Goal: Information Seeking & Learning: Find specific fact

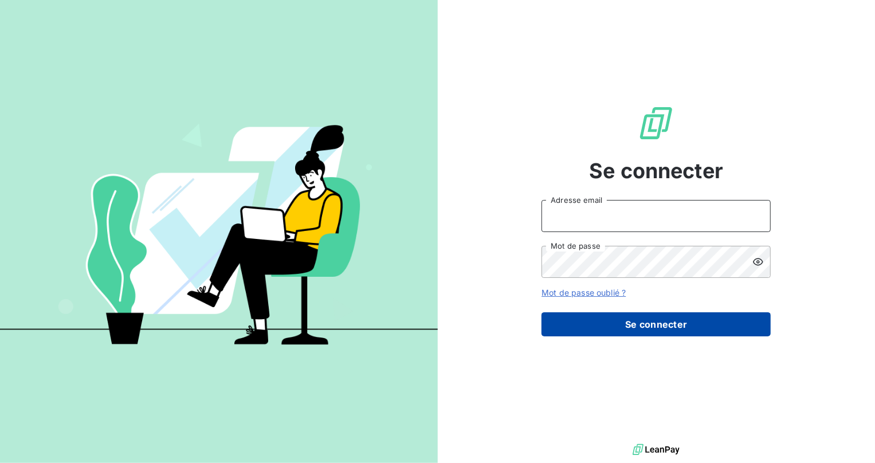
type input "[EMAIL_ADDRESS][DOMAIN_NAME]"
click at [602, 319] on button "Se connecter" at bounding box center [655, 324] width 229 height 24
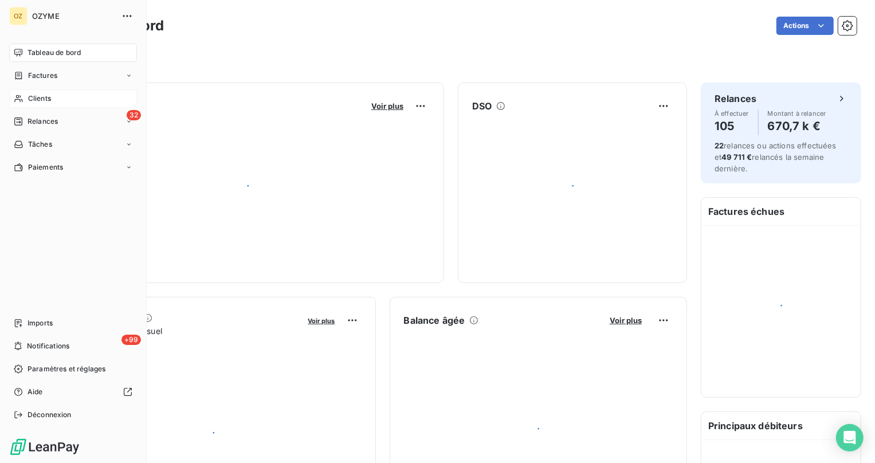
click at [26, 92] on div "Clients" at bounding box center [73, 98] width 128 height 18
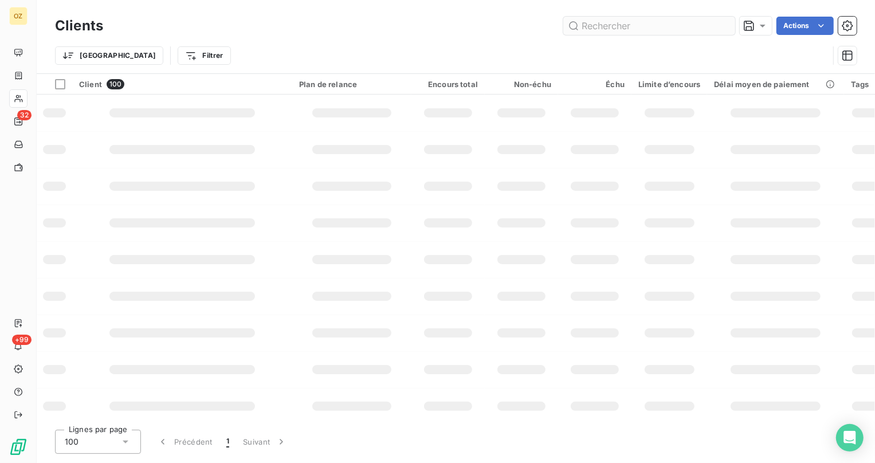
click at [619, 29] on input "text" at bounding box center [649, 26] width 172 height 18
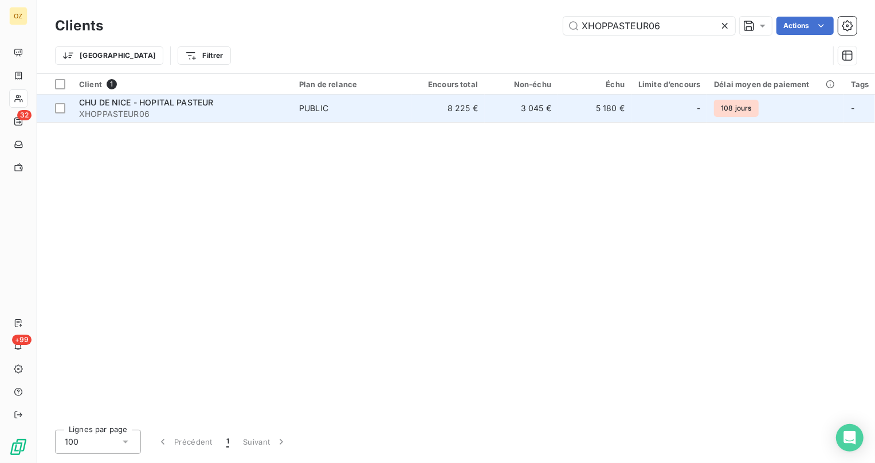
type input "XHOPPASTEUR06"
click at [278, 109] on span "XHOPPASTEUR06" at bounding box center [182, 113] width 206 height 11
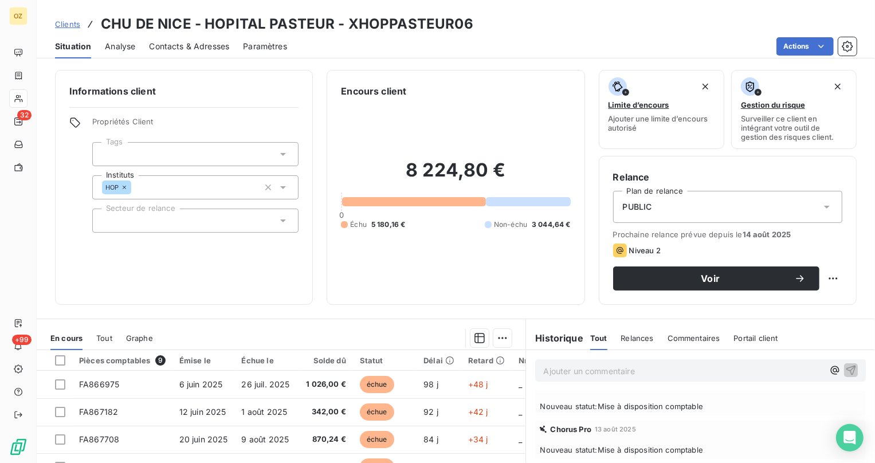
click at [399, 21] on h3 "CHU DE NICE - HOPITAL PASTEUR - XHOPPASTEUR06" at bounding box center [287, 24] width 372 height 21
copy h3 "XHOPPASTEUR06"
click at [218, 43] on span "Contacts & Adresses" at bounding box center [189, 46] width 80 height 11
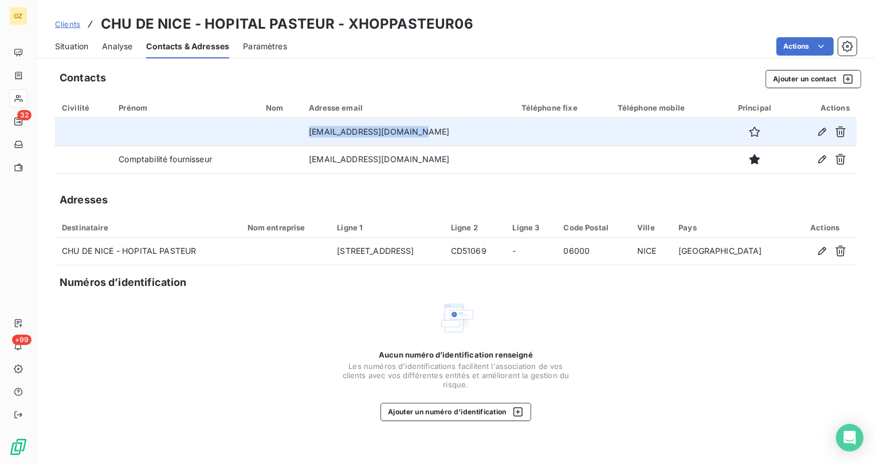
drag, startPoint x: 449, startPoint y: 134, endPoint x: 329, endPoint y: 138, distance: 120.4
click at [329, 138] on td "[EMAIL_ADDRESS][DOMAIN_NAME]" at bounding box center [408, 131] width 213 height 27
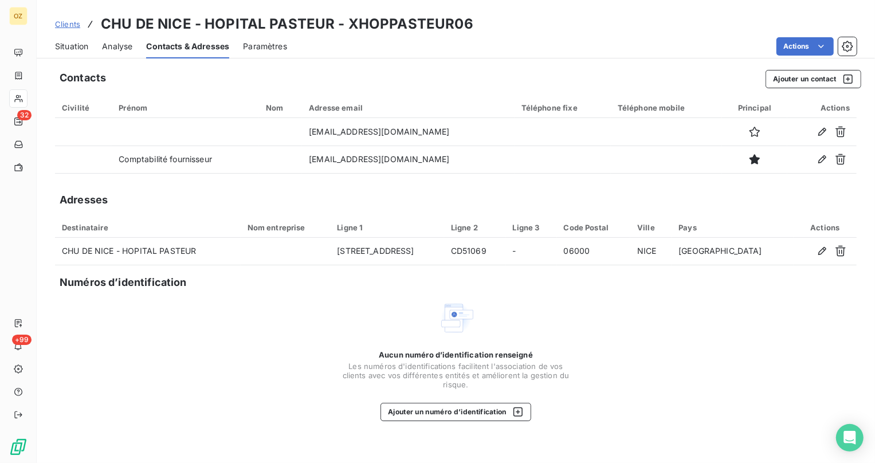
click at [400, 27] on h3 "CHU DE NICE - HOPITAL PASTEUR - XHOPPASTEUR06" at bounding box center [287, 24] width 372 height 21
copy h3 "XHOPPASTEUR06"
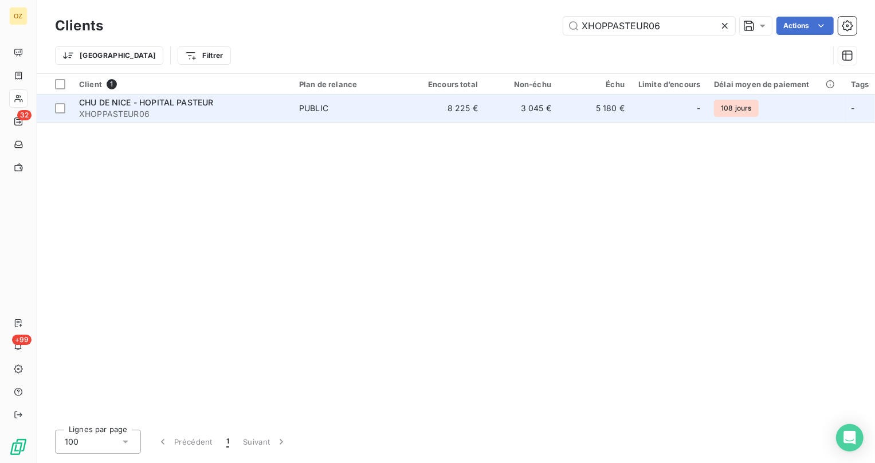
click at [396, 118] on td "PUBLIC" at bounding box center [351, 108] width 119 height 27
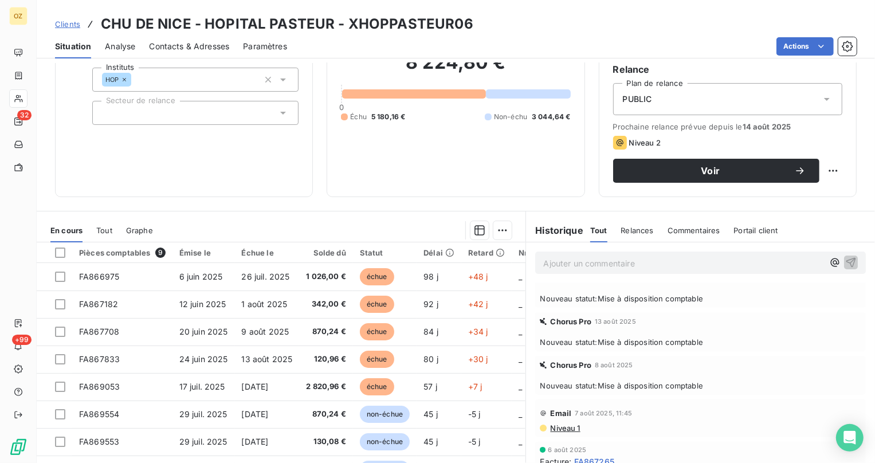
scroll to position [89, 0]
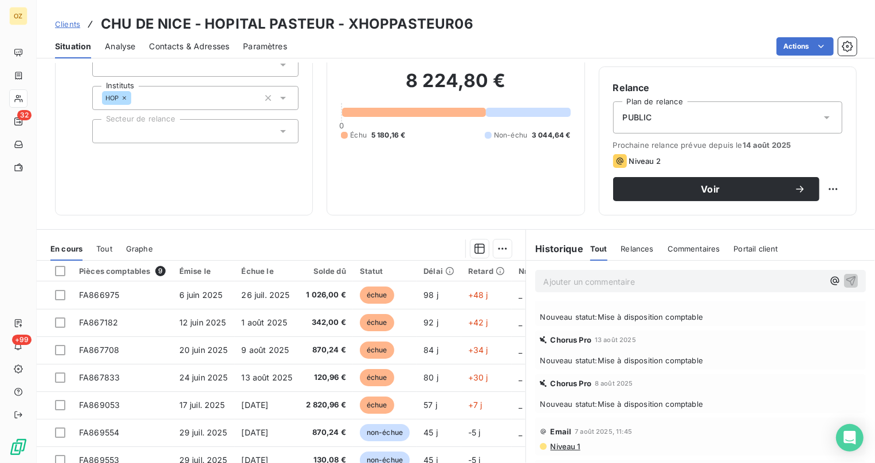
click at [384, 137] on span "5 180,16 €" at bounding box center [388, 135] width 34 height 10
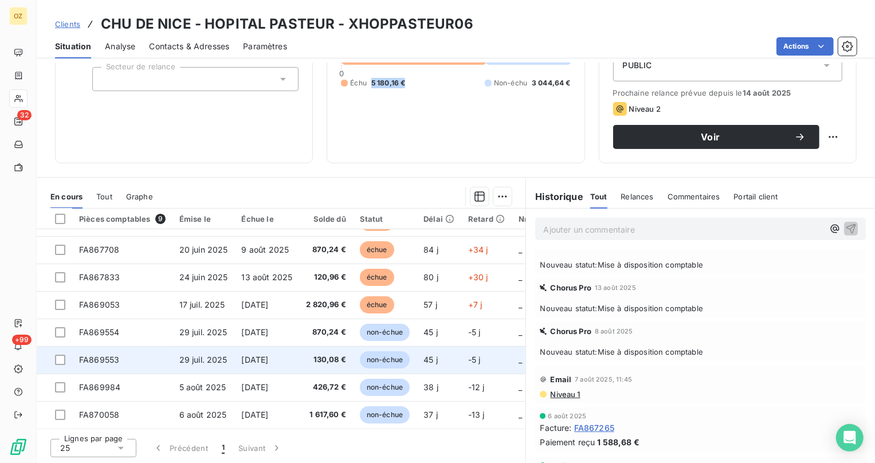
scroll to position [0, 0]
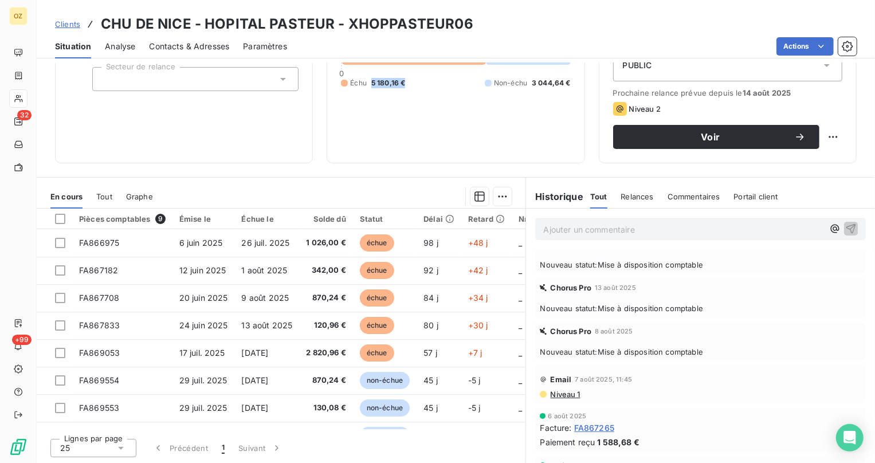
click at [183, 42] on span "Contacts & Adresses" at bounding box center [189, 46] width 80 height 11
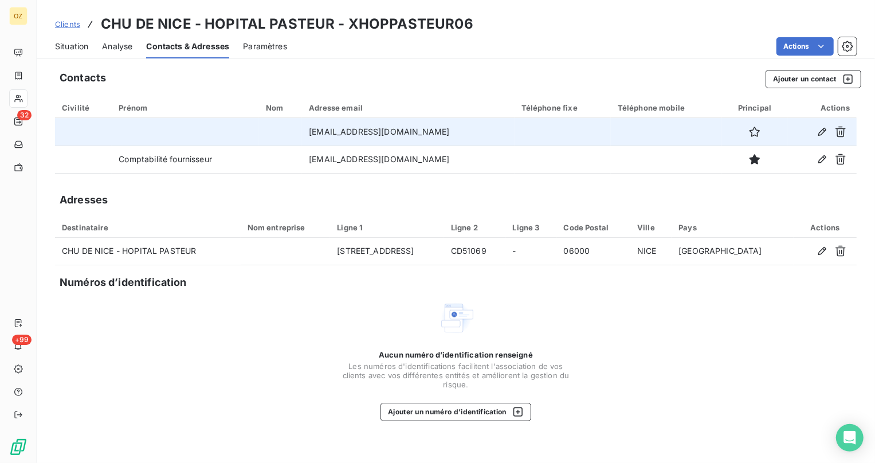
click at [347, 134] on td "[EMAIL_ADDRESS][DOMAIN_NAME]" at bounding box center [408, 131] width 213 height 27
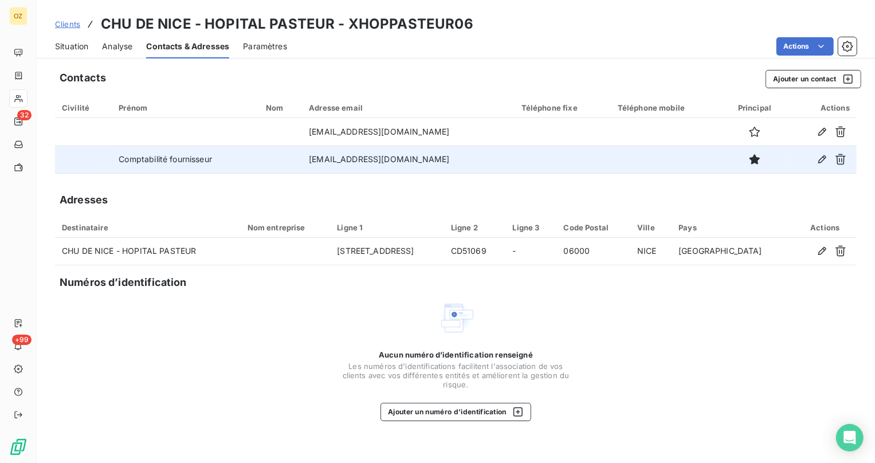
click at [344, 152] on td "[EMAIL_ADDRESS][DOMAIN_NAME]" at bounding box center [408, 159] width 213 height 27
click at [346, 159] on td "[EMAIL_ADDRESS][DOMAIN_NAME]" at bounding box center [408, 159] width 213 height 27
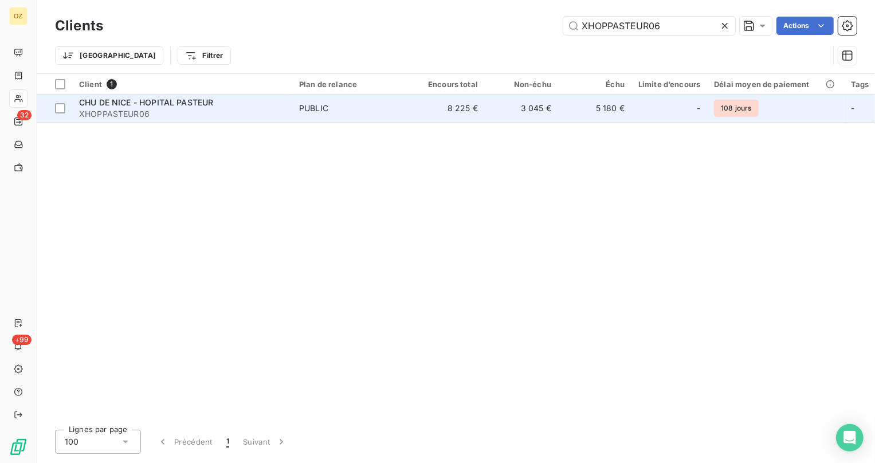
click at [404, 103] on td "PUBLIC" at bounding box center [351, 108] width 119 height 27
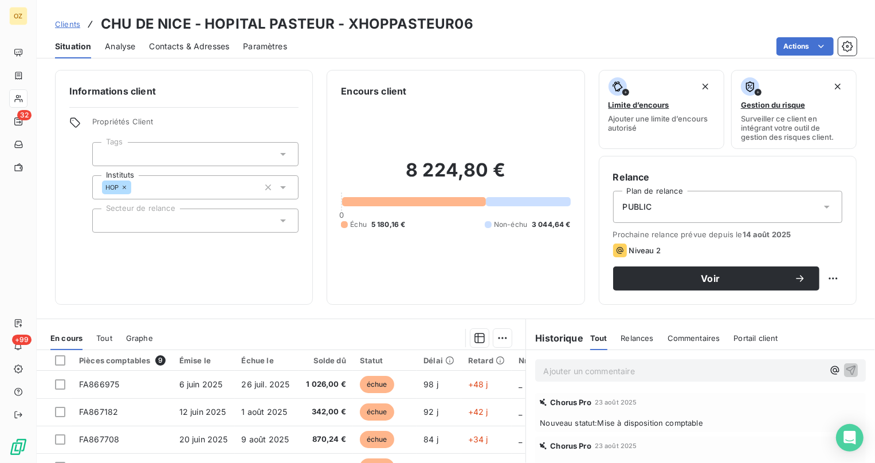
click at [458, 254] on div "8 224,80 € 0 Échu 5 180,16 € Non-échu 3 044,64 €" at bounding box center [455, 194] width 229 height 192
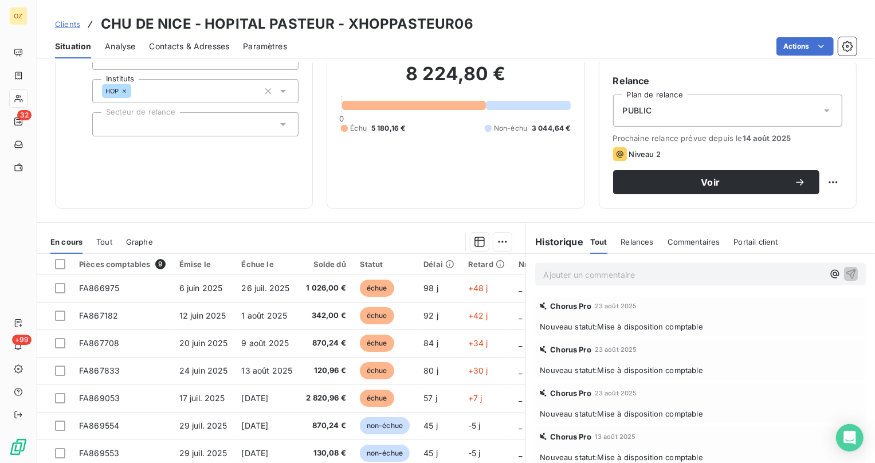
scroll to position [104, 0]
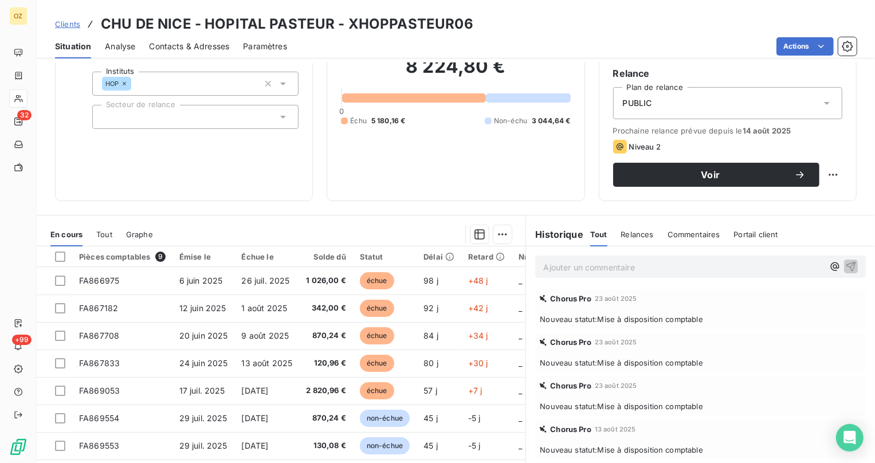
click at [649, 235] on div "Tout Relances Commentaires Portail client" at bounding box center [684, 234] width 188 height 24
click at [636, 231] on span "Relances" at bounding box center [637, 234] width 33 height 9
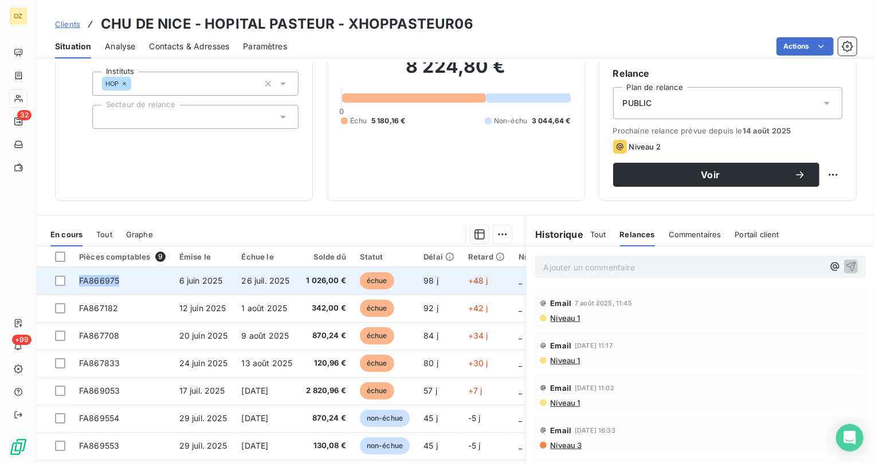
drag, startPoint x: 119, startPoint y: 279, endPoint x: 74, endPoint y: 280, distance: 44.1
click at [74, 280] on td "FA866975" at bounding box center [122, 280] width 100 height 27
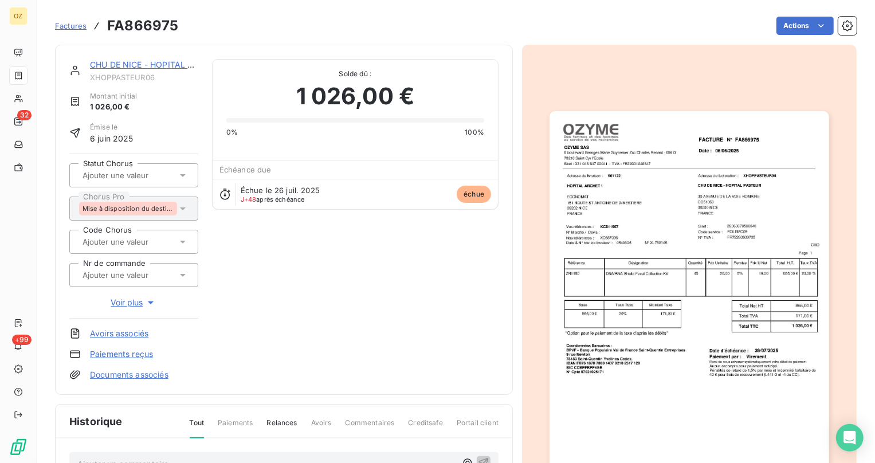
click at [104, 73] on span "XHOPPASTEUR06" at bounding box center [144, 77] width 108 height 9
click at [104, 69] on div "CHU DE NICE - HOPITAL PASTEUR" at bounding box center [144, 64] width 108 height 11
click at [107, 62] on link "CHU DE NICE - HOPITAL PASTEUR" at bounding box center [157, 65] width 134 height 10
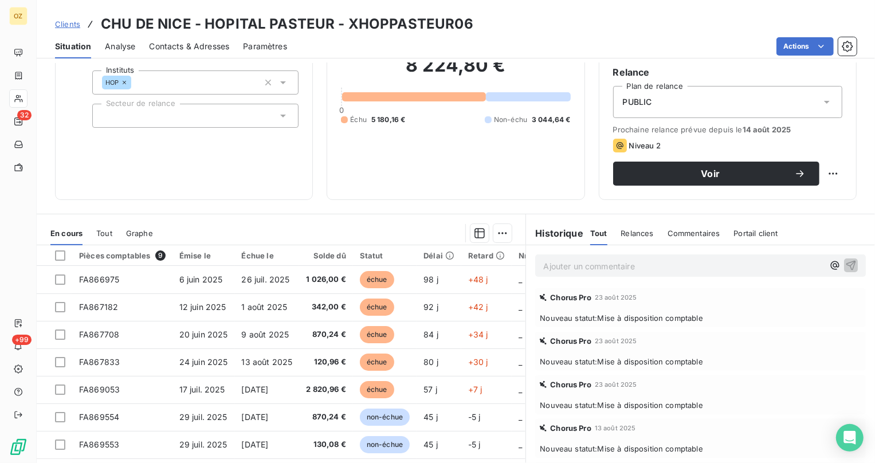
scroll to position [37, 0]
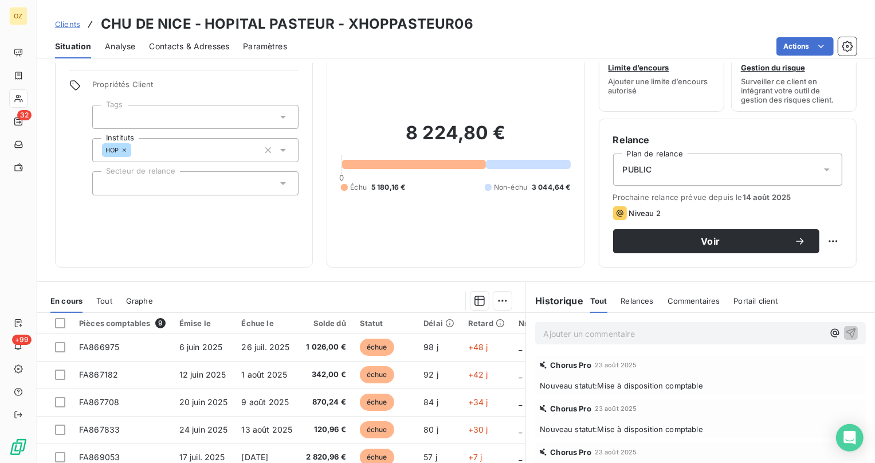
click at [621, 297] on span "Relances" at bounding box center [637, 300] width 33 height 9
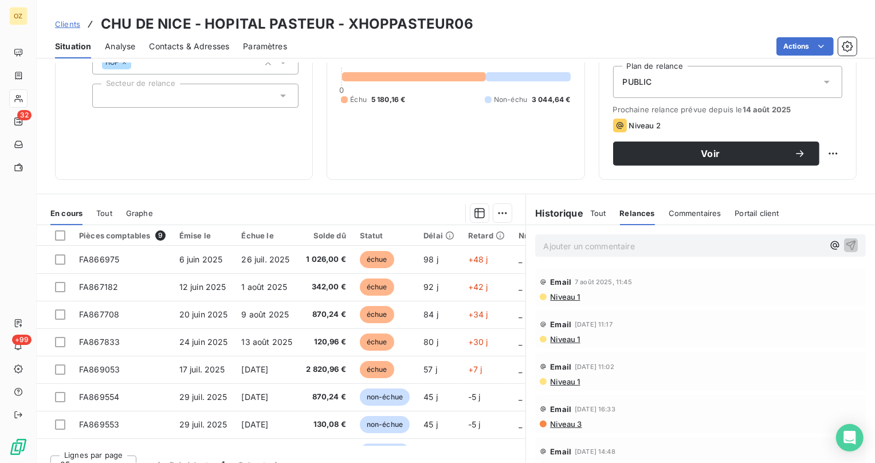
scroll to position [142, 0]
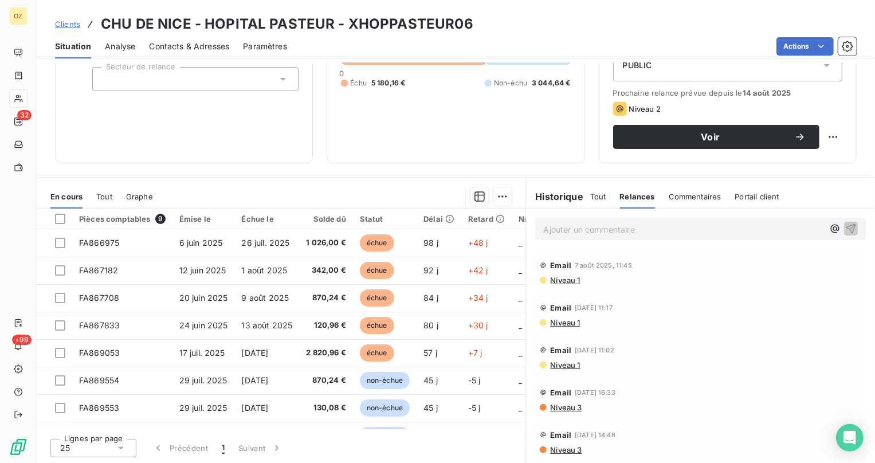
click at [562, 276] on span "Niveau 1" at bounding box center [564, 280] width 31 height 9
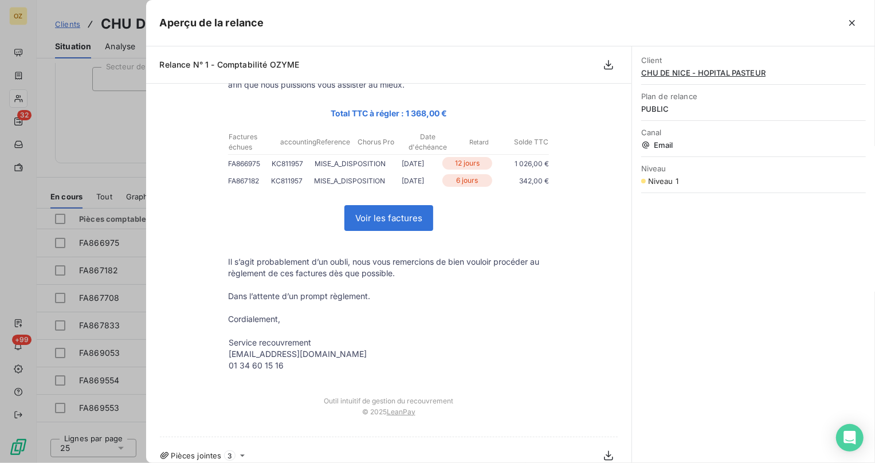
scroll to position [209, 0]
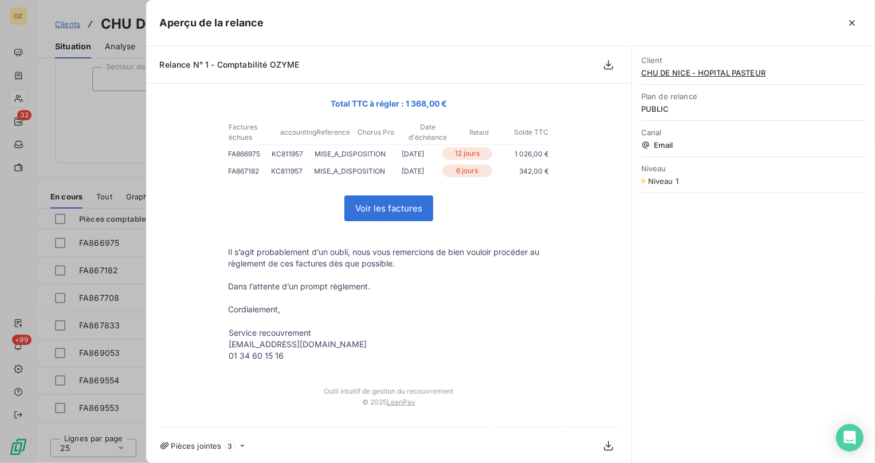
click at [125, 155] on div at bounding box center [437, 231] width 875 height 463
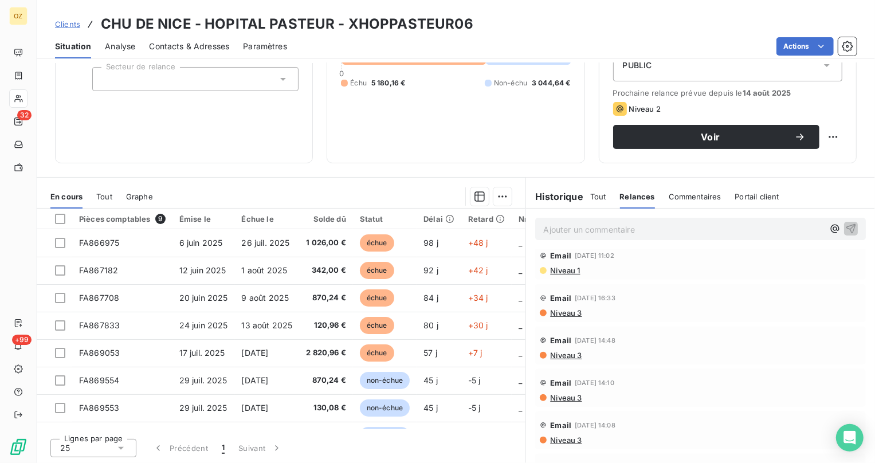
scroll to position [104, 0]
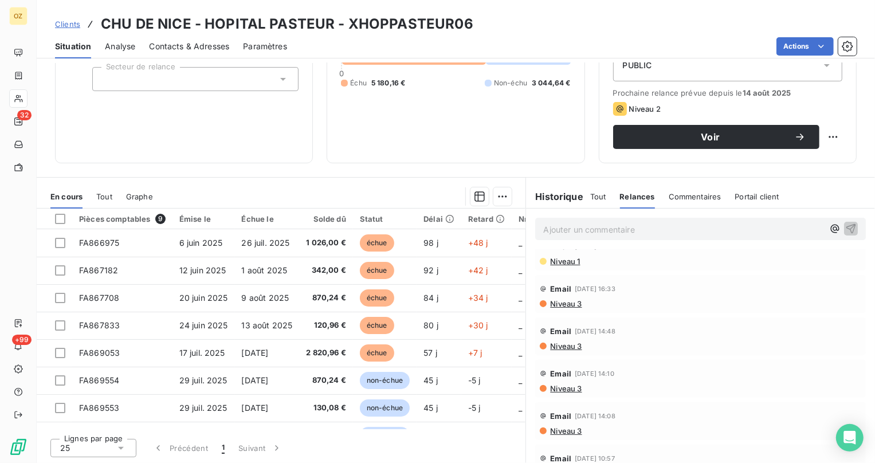
click at [557, 300] on span "Niveau 3" at bounding box center [565, 303] width 33 height 9
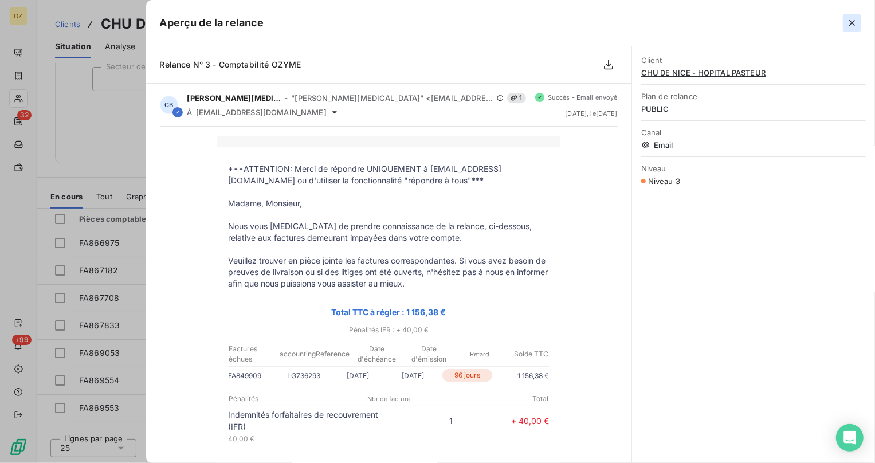
click at [856, 20] on icon "button" at bounding box center [851, 22] width 11 height 11
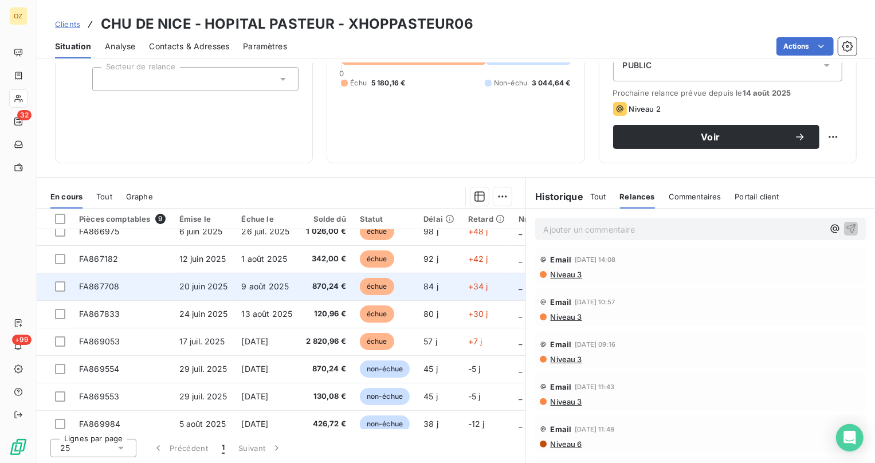
scroll to position [0, 0]
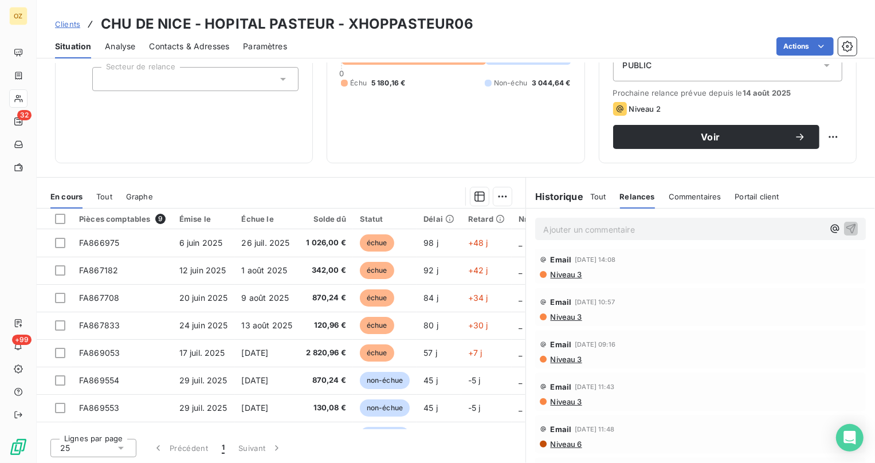
click at [609, 198] on div "Tout Relances Commentaires Portail client" at bounding box center [684, 196] width 189 height 24
click at [598, 197] on span "Tout" at bounding box center [598, 196] width 16 height 9
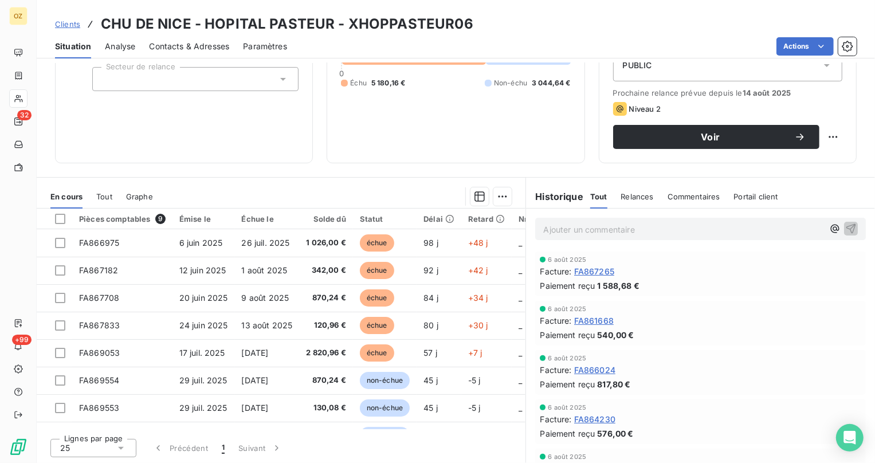
click at [763, 192] on span "Portail client" at bounding box center [756, 196] width 44 height 9
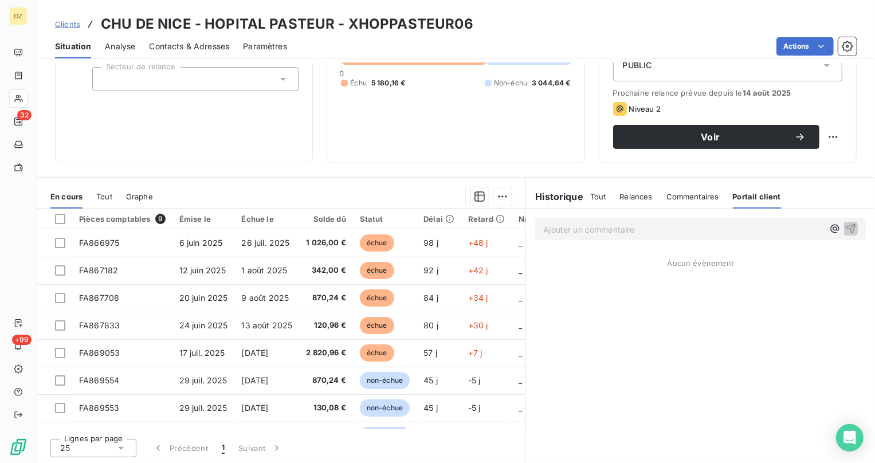
click at [642, 198] on span "Relances" at bounding box center [636, 196] width 33 height 9
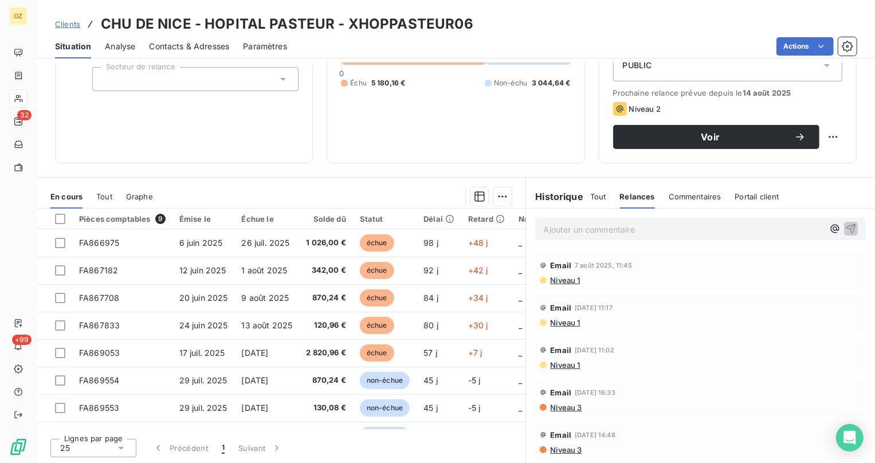
click at [601, 199] on div "Tout Relances Commentaires Portail client" at bounding box center [684, 196] width 189 height 24
click at [594, 198] on span "Tout" at bounding box center [598, 196] width 16 height 9
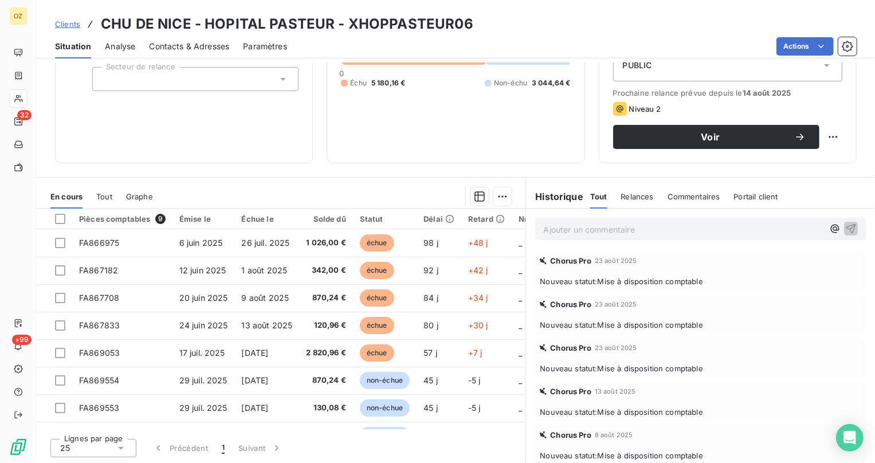
click at [642, 203] on div "Relances" at bounding box center [637, 196] width 33 height 24
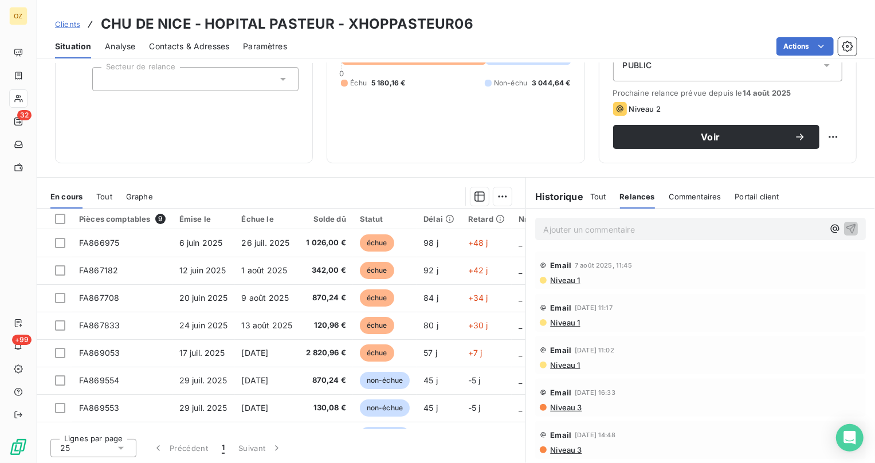
click at [677, 200] on span "Commentaires" at bounding box center [695, 196] width 53 height 9
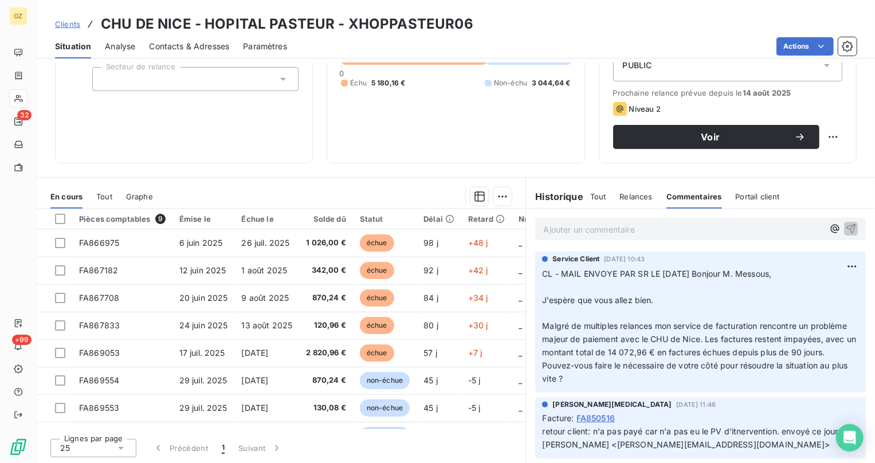
click at [627, 194] on span "Relances" at bounding box center [636, 196] width 33 height 9
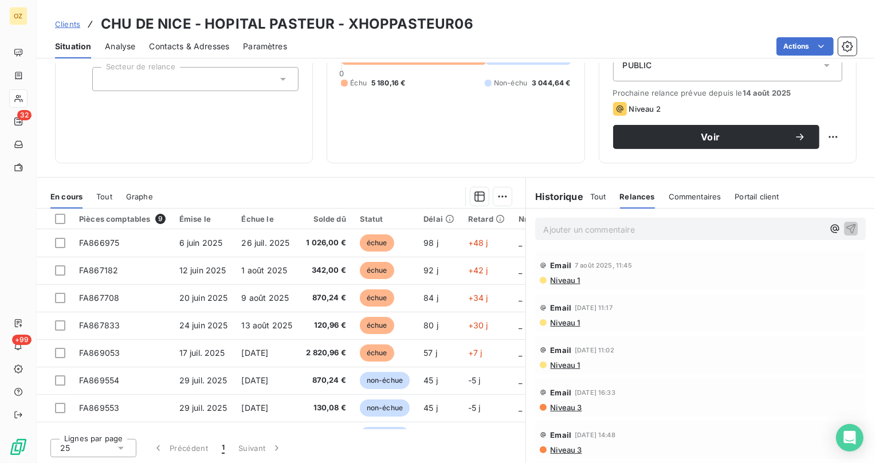
click at [425, 17] on h3 "CHU DE NICE - HOPITAL PASTEUR - XHOPPASTEUR06" at bounding box center [287, 24] width 372 height 21
copy h3 "XHOPPASTEUR06"
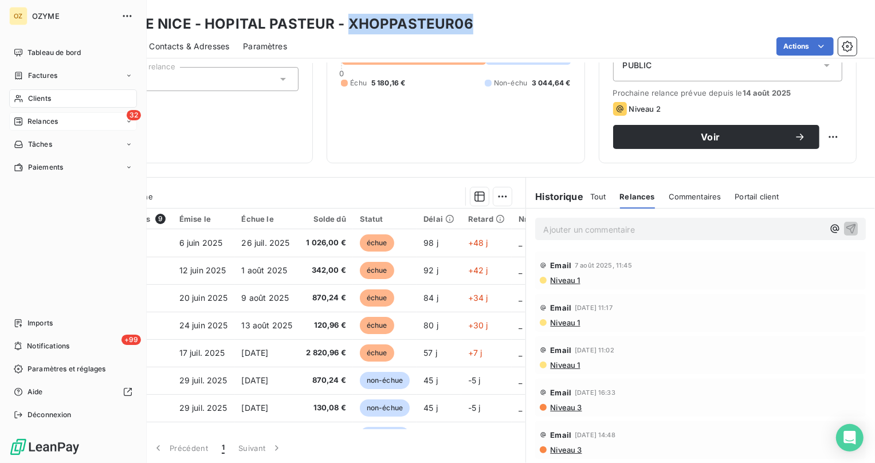
click at [40, 117] on span "Relances" at bounding box center [42, 121] width 30 height 10
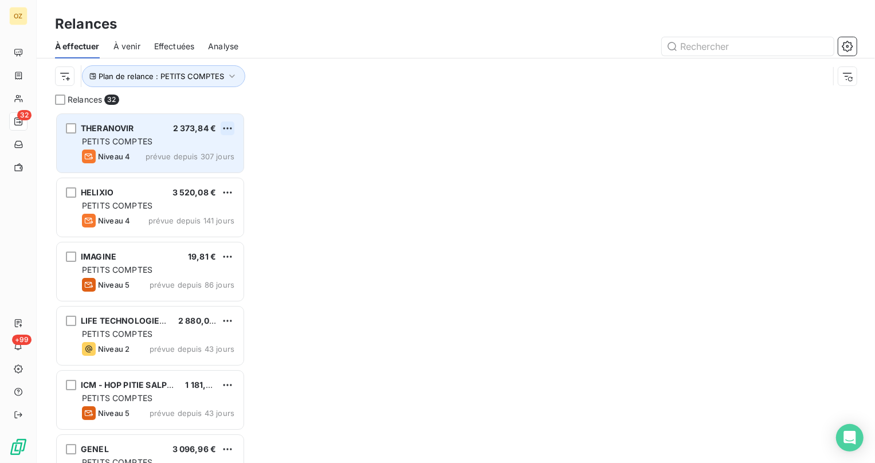
scroll to position [8, 8]
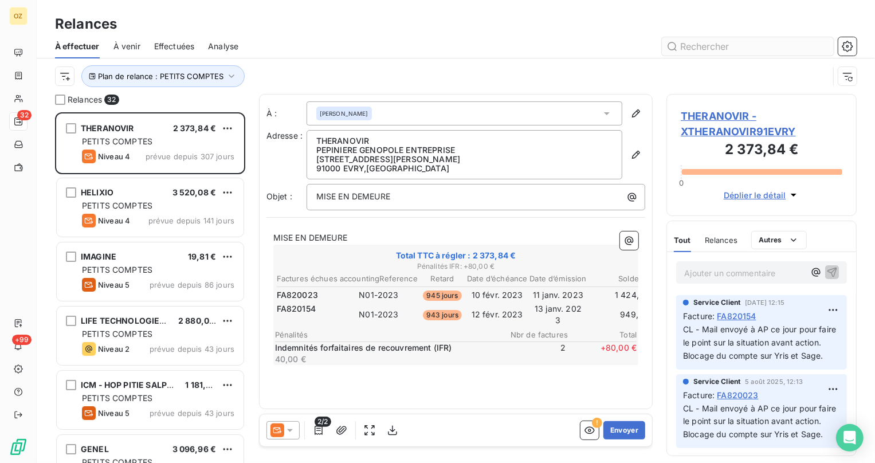
click at [730, 48] on input "text" at bounding box center [748, 46] width 172 height 18
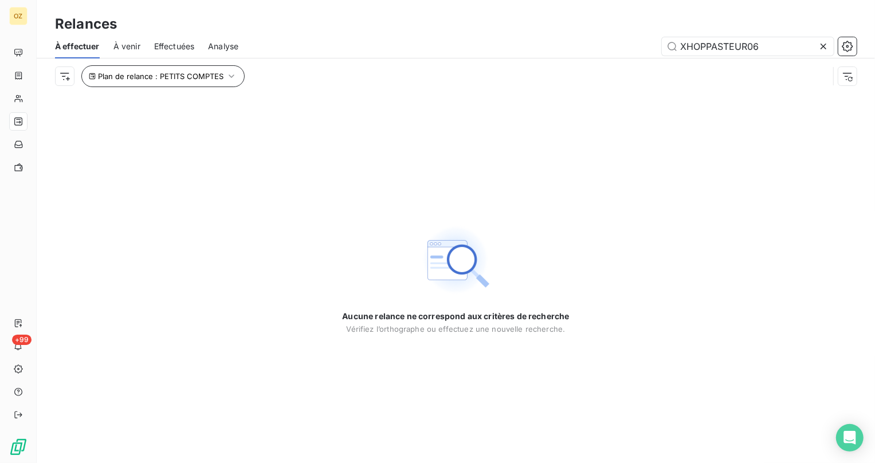
type input "XHOPPASTEUR06"
click at [214, 81] on button "Plan de relance : PETITS COMPTES" at bounding box center [162, 76] width 163 height 22
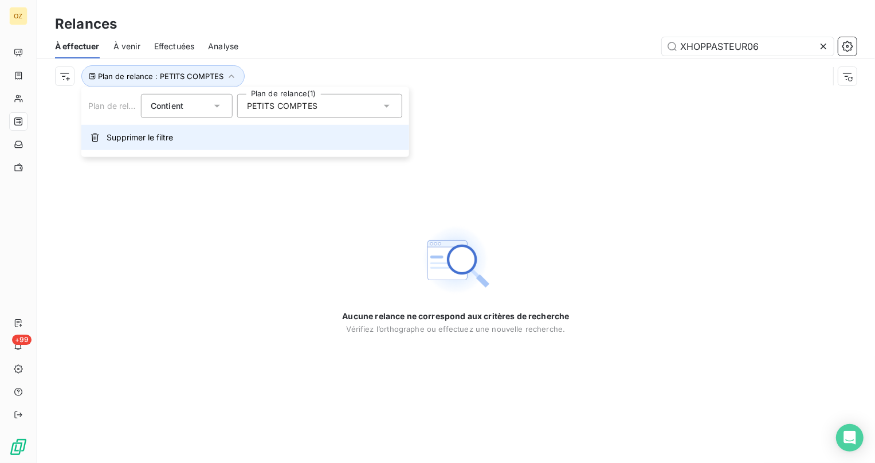
click at [160, 139] on span "Supprimer le filtre" at bounding box center [140, 137] width 66 height 11
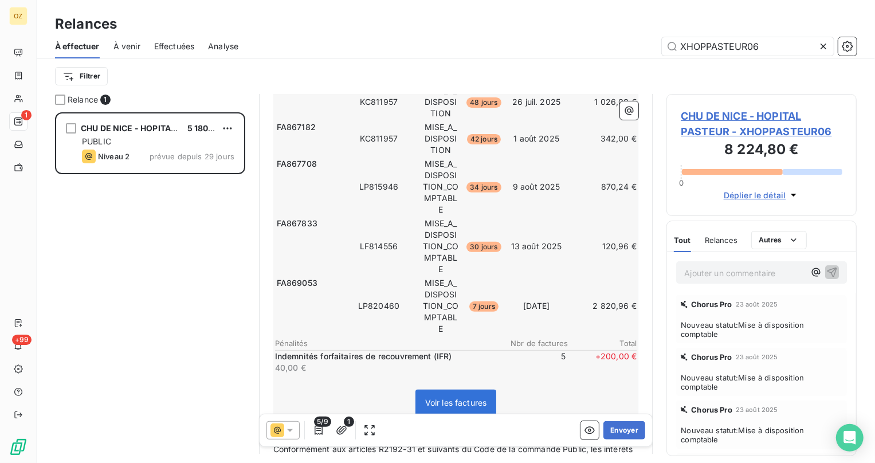
scroll to position [379, 0]
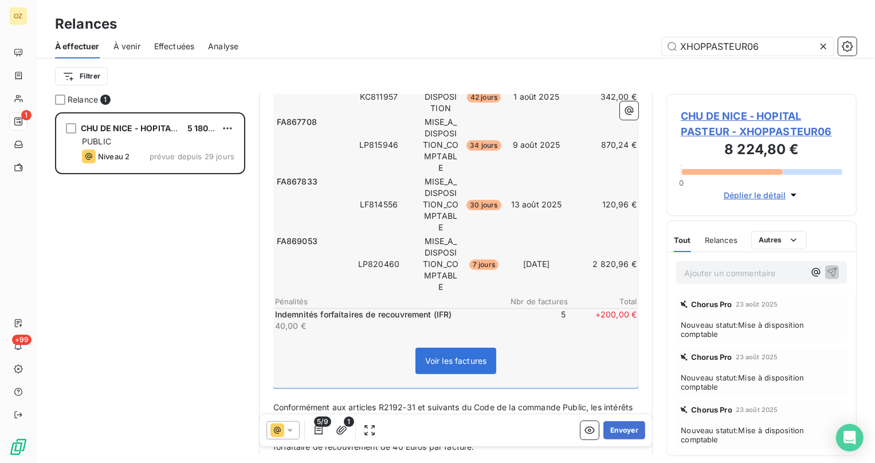
drag, startPoint x: 380, startPoint y: 210, endPoint x: 496, endPoint y: 245, distance: 120.7
click at [496, 245] on div "***ATTENTION: Merci de répondre UNIQUEMENT à [EMAIL_ADDRESS][DOMAIN_NAME] ou d'…" at bounding box center [456, 204] width 366 height 717
click at [496, 245] on td "7 jours" at bounding box center [483, 264] width 41 height 58
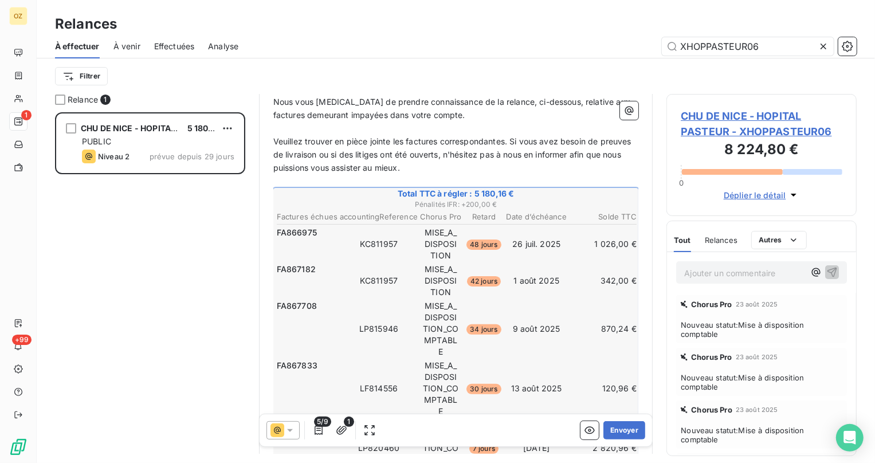
scroll to position [171, 0]
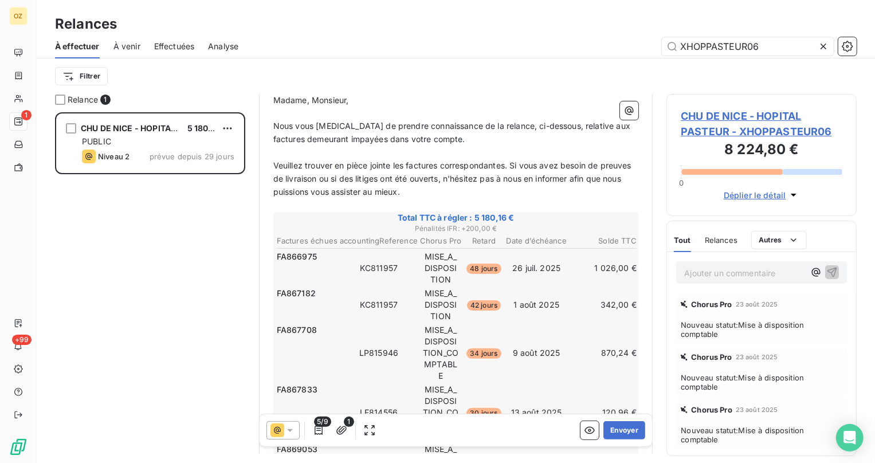
drag, startPoint x: 498, startPoint y: 249, endPoint x: 433, endPoint y: 248, distance: 65.3
click at [433, 248] on td at bounding box center [456, 248] width 361 height 2
click at [429, 248] on td at bounding box center [456, 248] width 361 height 2
drag, startPoint x: 457, startPoint y: 284, endPoint x: 431, endPoint y: 284, distance: 25.8
click at [431, 284] on td "MISE_A_DISPOSITION" at bounding box center [440, 268] width 43 height 36
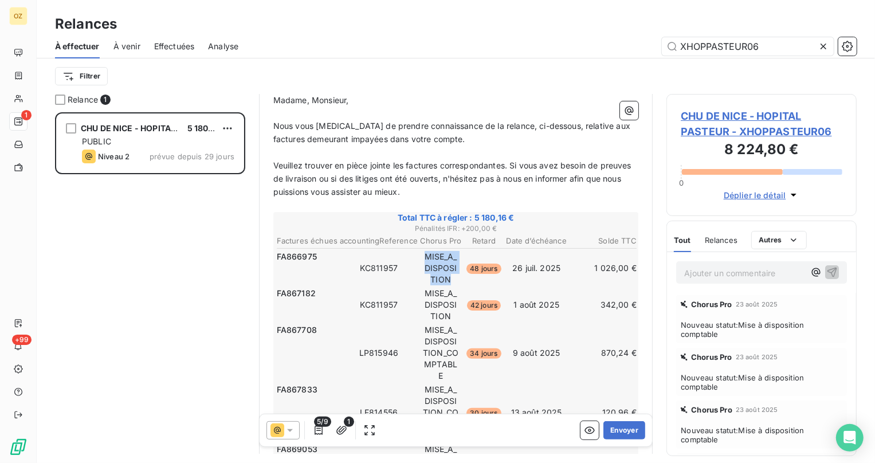
click at [431, 284] on td "MISE_A_DISPOSITION" at bounding box center [440, 268] width 43 height 36
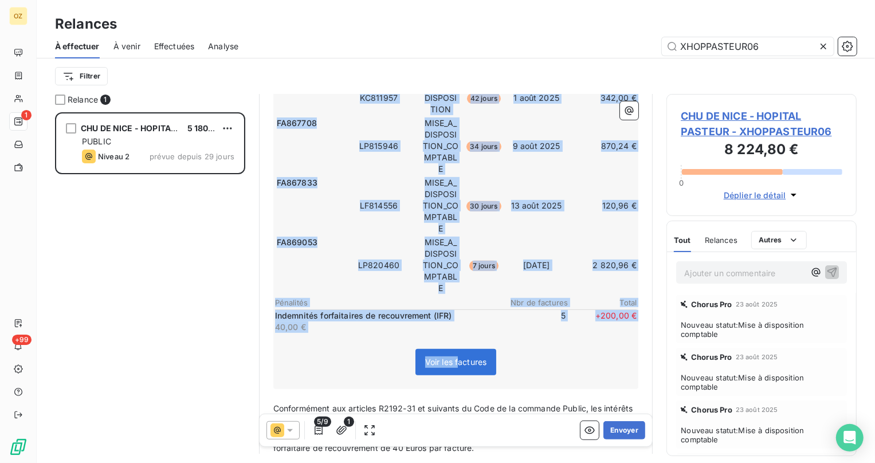
scroll to position [379, 0]
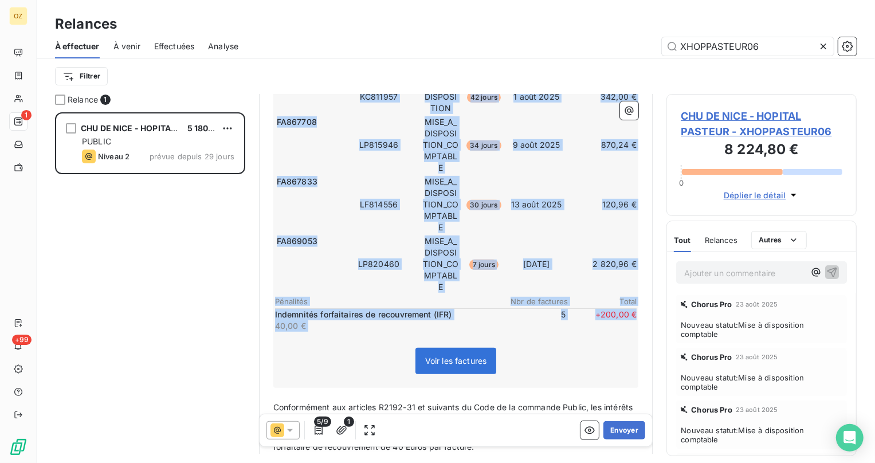
drag, startPoint x: 321, startPoint y: 221, endPoint x: 630, endPoint y: 313, distance: 322.3
click at [630, 313] on div "Total TTC à régler : 5 180,16 € Pénalités IFR : + 200,00 € Factures échues acco…" at bounding box center [456, 196] width 366 height 384
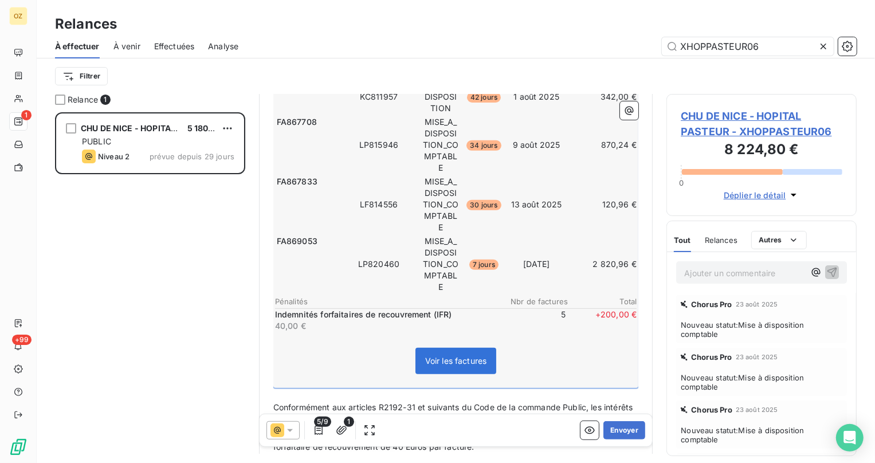
click at [624, 313] on span "+ 200,00 €" at bounding box center [602, 320] width 69 height 23
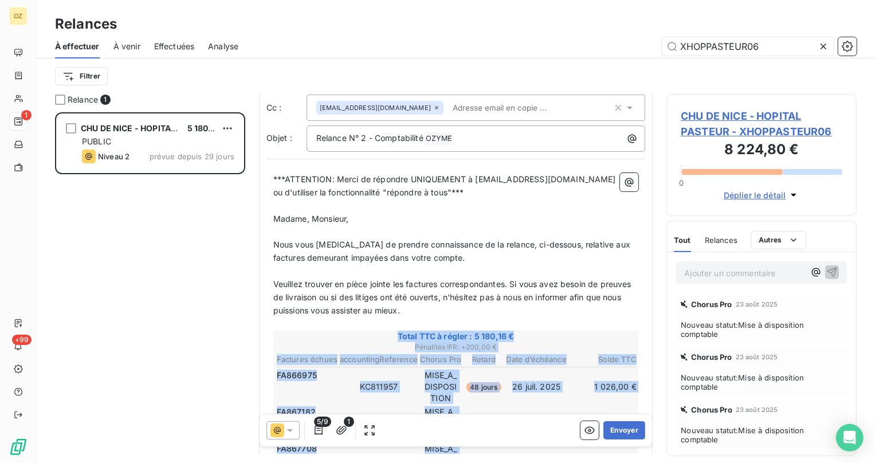
scroll to position [0, 0]
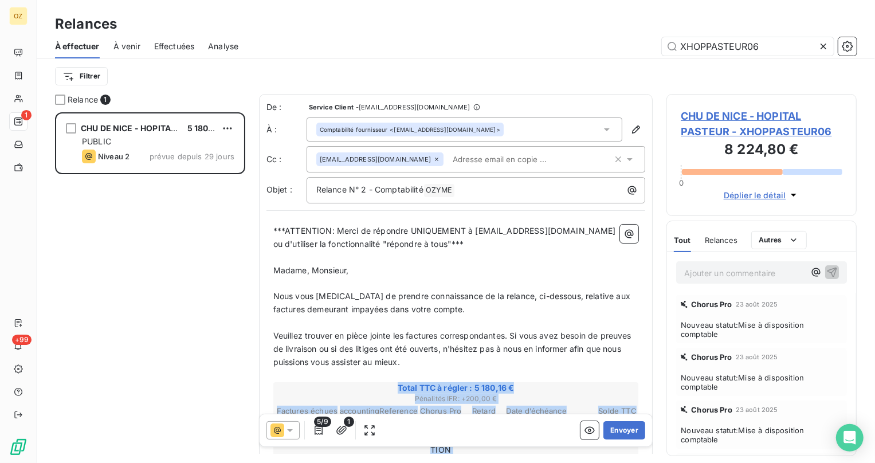
drag, startPoint x: 619, startPoint y: 313, endPoint x: 387, endPoint y: 379, distance: 241.0
copy div "Total TTC à régler : 5 180,16 € Pénalités IFR : + 200,00 € Factures échues acco…"
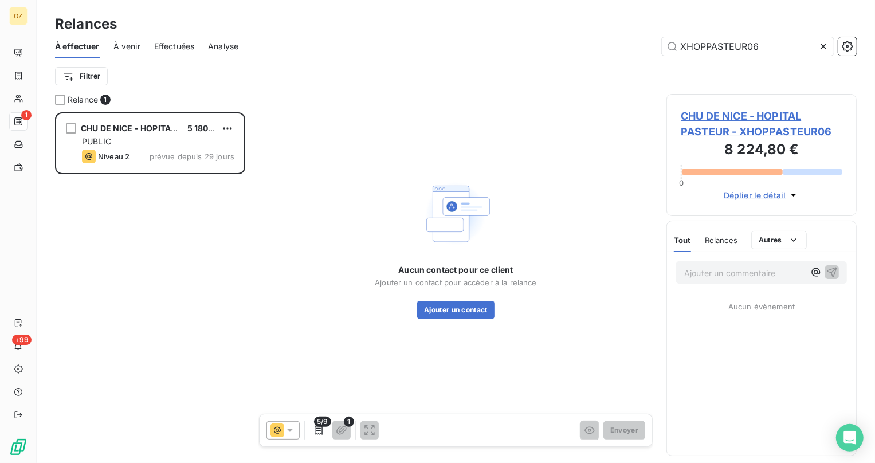
scroll to position [343, 182]
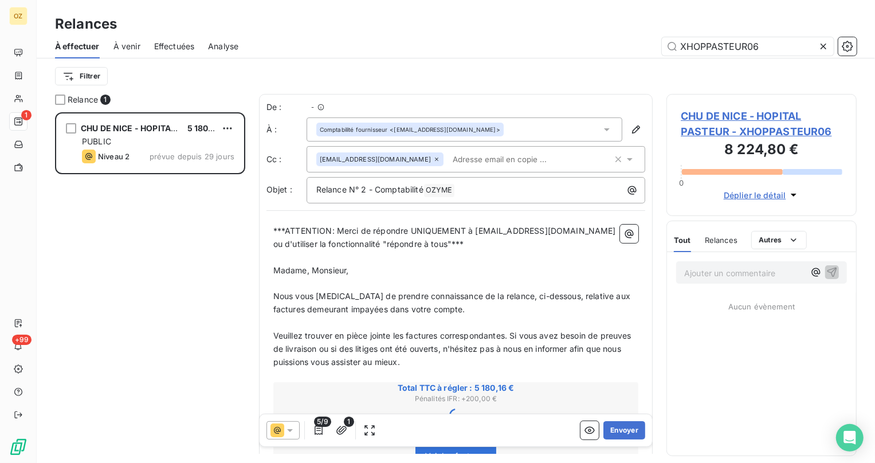
click at [811, 125] on span "CHU DE NICE - HOPITAL PASTEUR - XHOPPASTEUR06" at bounding box center [762, 123] width 162 height 31
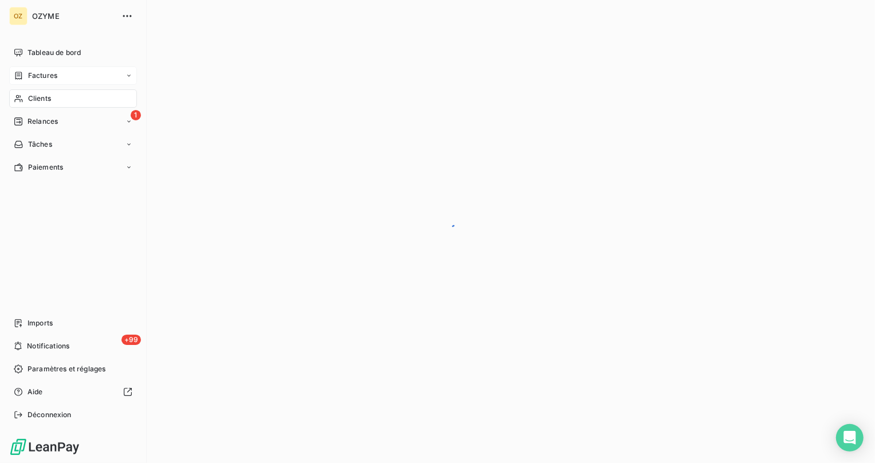
click at [19, 76] on icon at bounding box center [18, 75] width 7 height 7
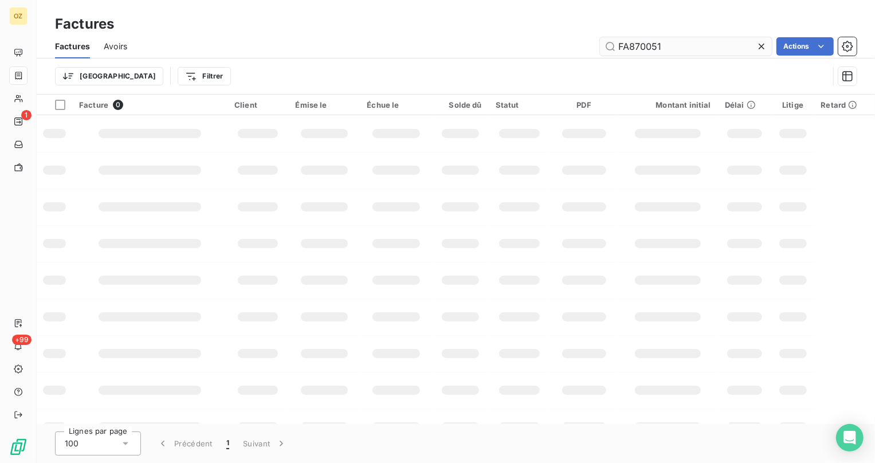
click at [673, 51] on input "FA870051" at bounding box center [686, 46] width 172 height 18
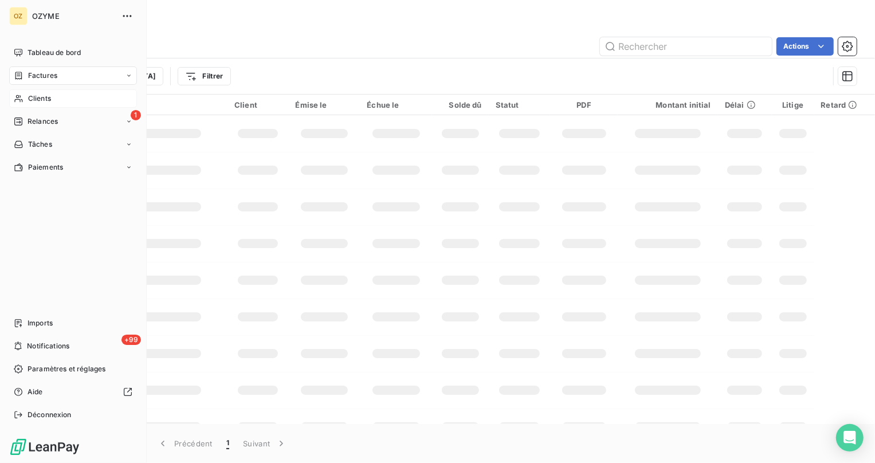
drag, startPoint x: 20, startPoint y: 101, endPoint x: 195, endPoint y: 111, distance: 175.0
click at [22, 101] on icon at bounding box center [18, 98] width 8 height 7
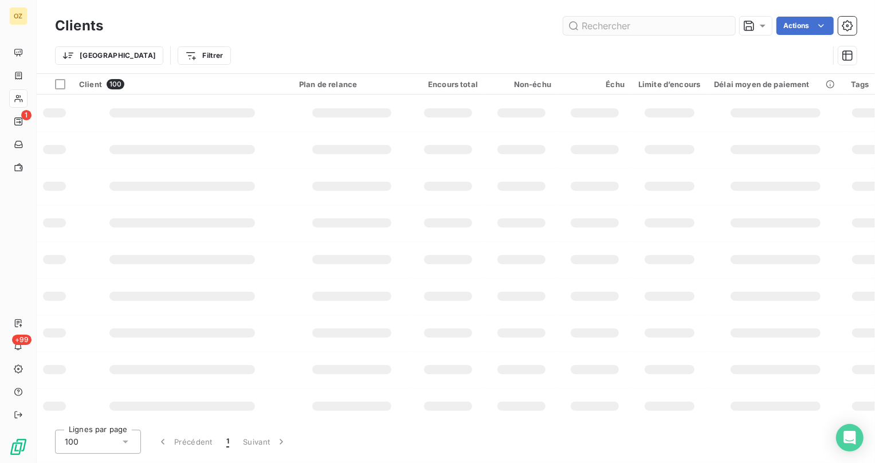
click at [642, 46] on div "Trier Filtrer" at bounding box center [441, 56] width 773 height 22
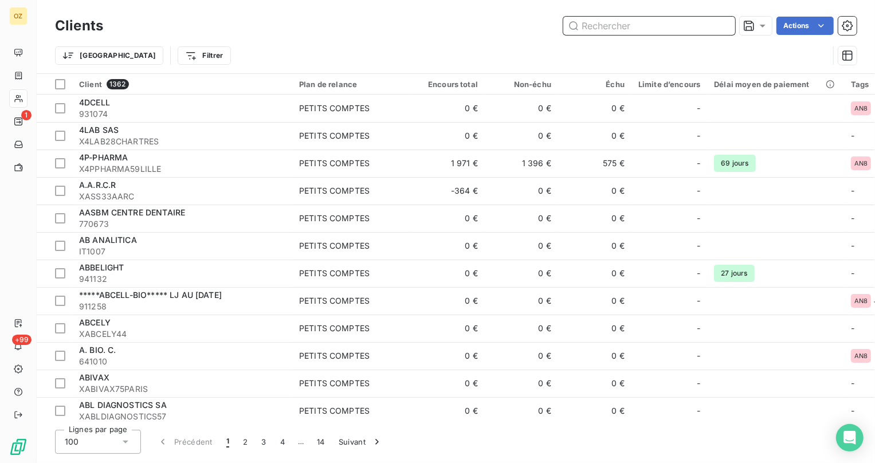
click at [616, 25] on input "text" at bounding box center [649, 26] width 172 height 18
paste input "Factures échues accountingReference Chorus Pro Retard Date d’échéance Solde TTC…"
type input "Factures échues accountingReference Chorus Pro Retard Date d’échéance Solde TTC…"
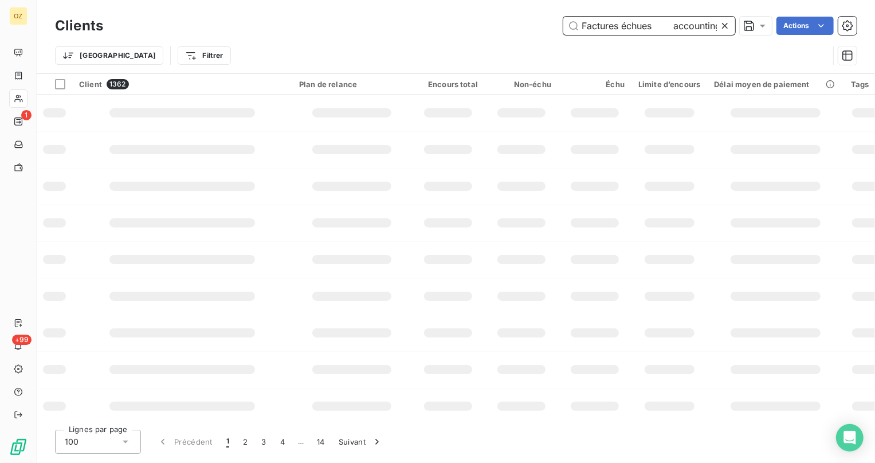
scroll to position [0, 2325]
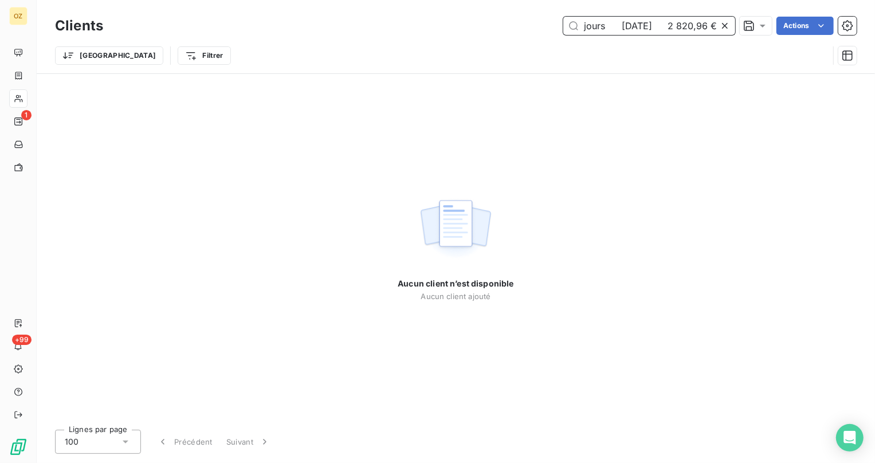
click at [616, 25] on input "Factures échues accountingReference Chorus Pro Retard Date d’échéance Solde TTC…" at bounding box center [649, 26] width 172 height 18
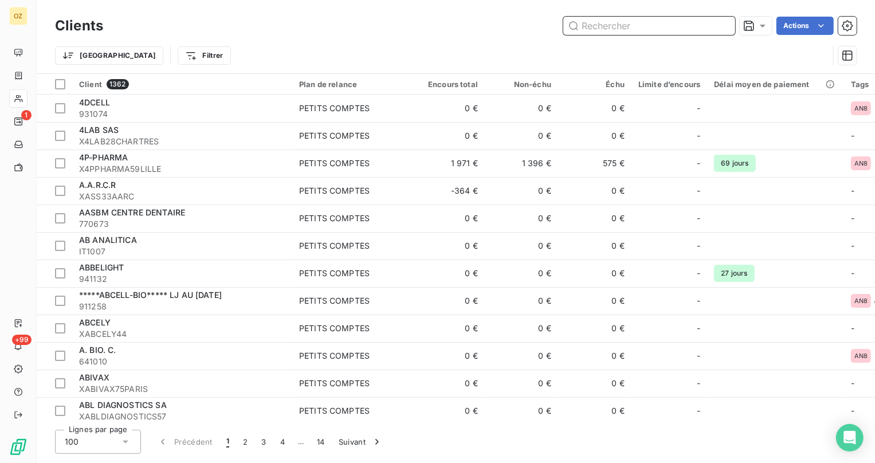
click at [650, 25] on input "text" at bounding box center [649, 26] width 172 height 18
paste input "XHOPPASTEUR06"
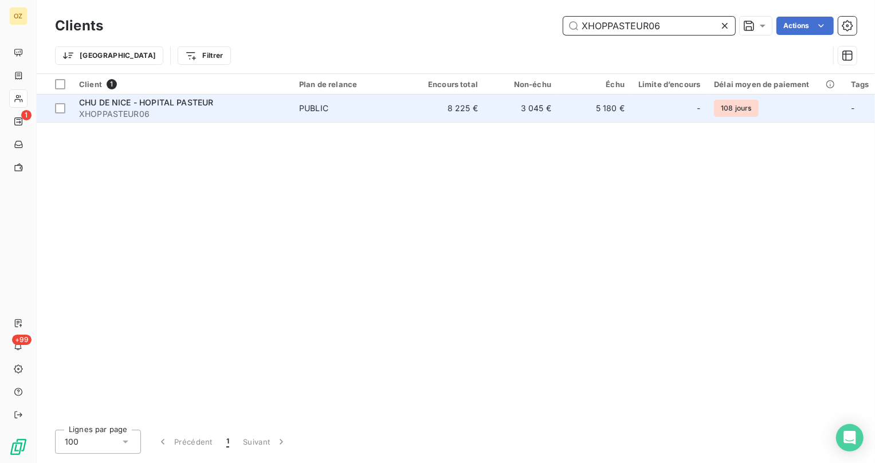
type input "XHOPPASTEUR06"
click at [225, 115] on span "XHOPPASTEUR06" at bounding box center [182, 113] width 206 height 11
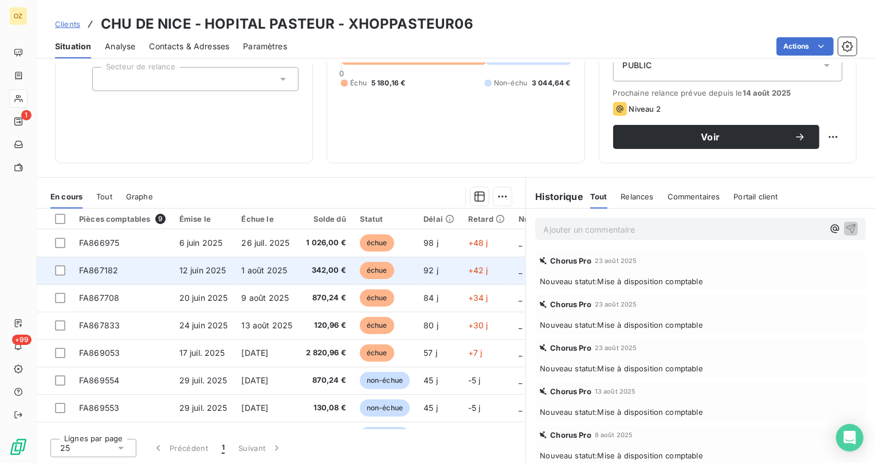
scroll to position [52, 0]
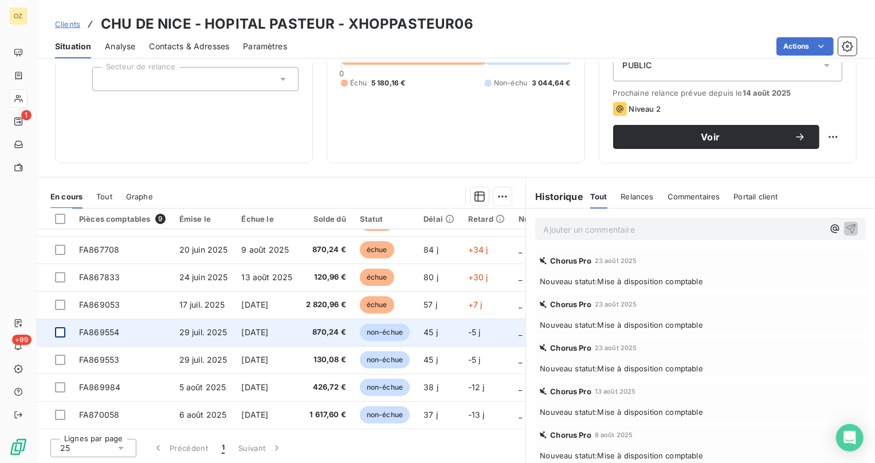
click at [62, 329] on div at bounding box center [60, 332] width 10 height 10
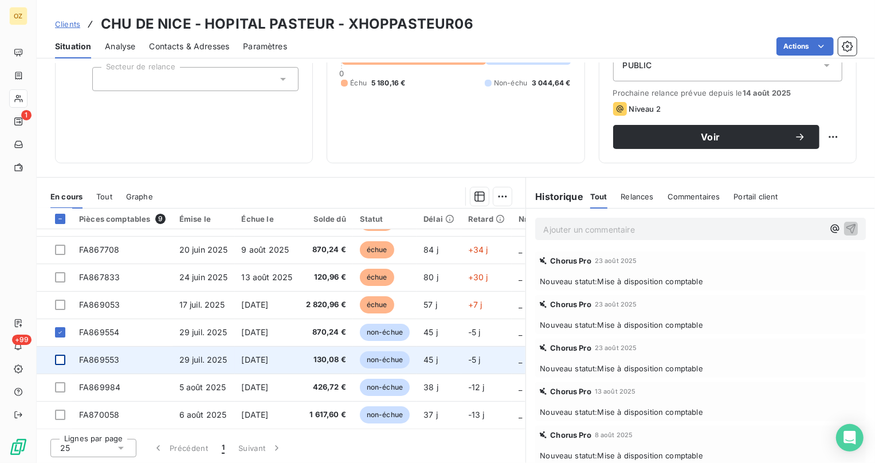
click at [60, 355] on div at bounding box center [60, 360] width 10 height 10
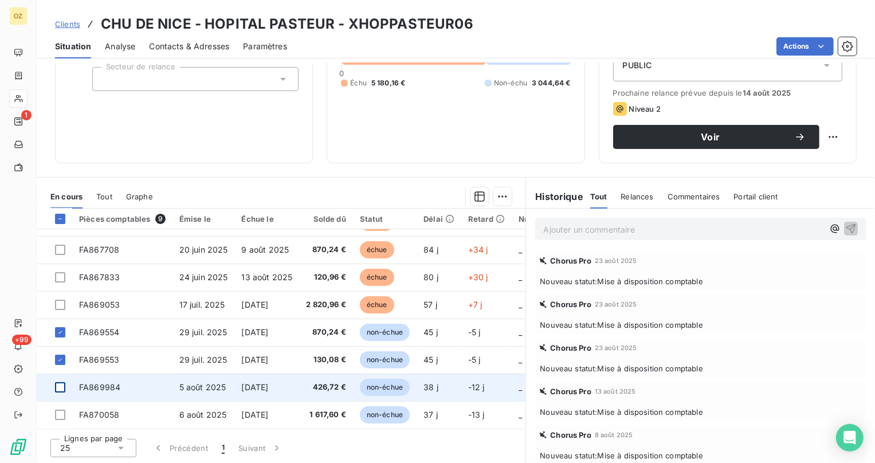
click at [55, 382] on div at bounding box center [60, 387] width 10 height 10
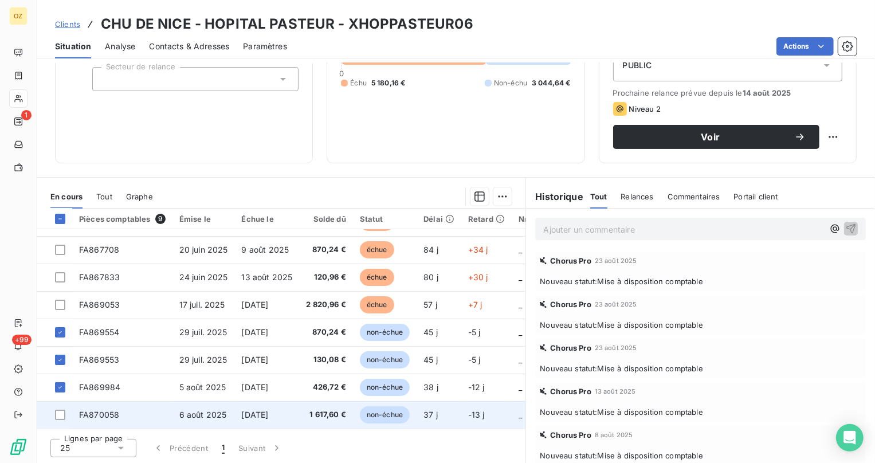
drag, startPoint x: 57, startPoint y: 410, endPoint x: 76, endPoint y: 411, distance: 18.4
click at [58, 410] on div at bounding box center [60, 415] width 10 height 10
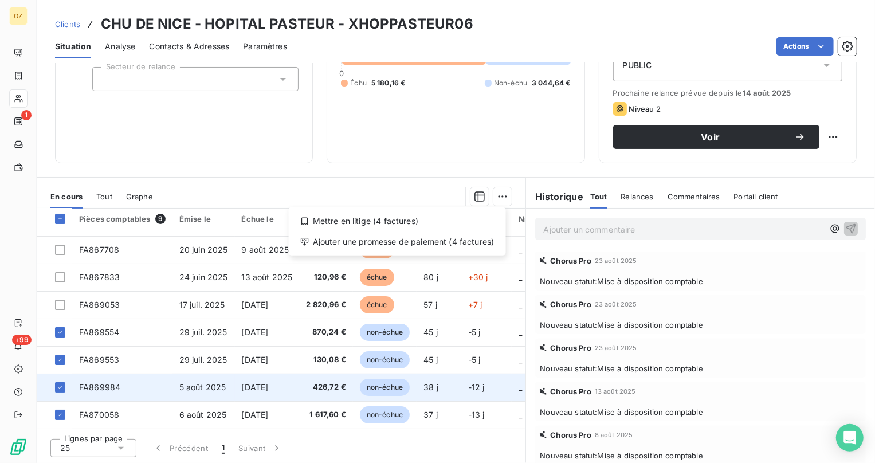
click at [497, 197] on html "OZ 1 +99 Clients CHU DE NICE - HOPITAL PASTEUR - XHOPPASTEUR06 Situation Analys…" at bounding box center [437, 231] width 875 height 463
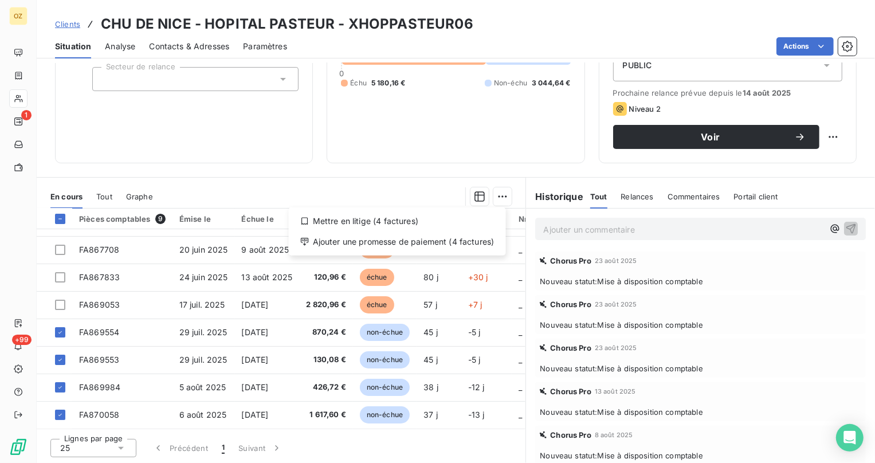
click at [501, 197] on html "OZ 1 +99 Clients CHU DE NICE - HOPITAL PASTEUR - XHOPPASTEUR06 Situation Analys…" at bounding box center [437, 231] width 875 height 463
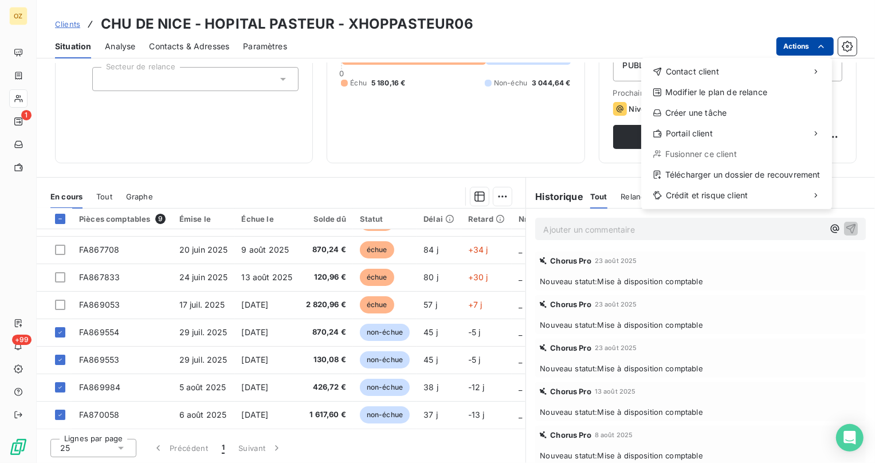
click at [808, 38] on html "OZ 1 +99 Clients CHU DE NICE - HOPITAL PASTEUR - XHOPPASTEUR06 Situation Analys…" at bounding box center [437, 231] width 875 height 463
click at [372, 165] on html "OZ 1 +99 Clients CHU DE NICE - HOPITAL PASTEUR - XHOPPASTEUR06 Situation Analys…" at bounding box center [437, 231] width 875 height 463
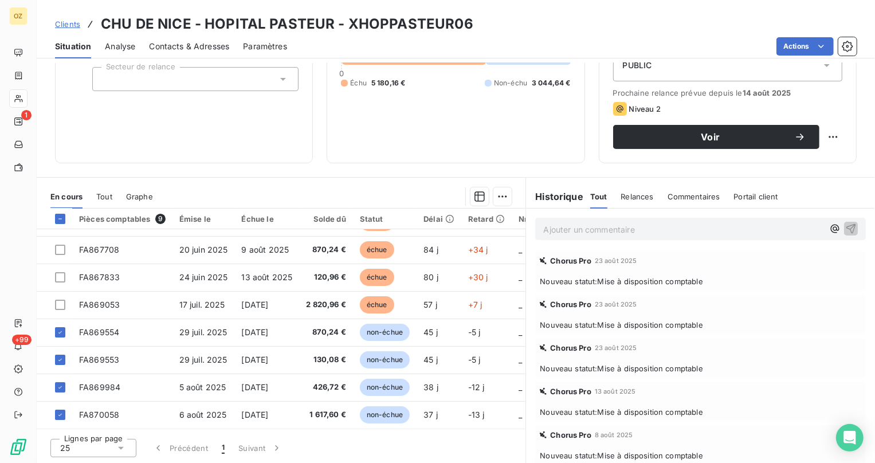
click at [661, 226] on p "Ajouter un commentaire ﻿" at bounding box center [683, 229] width 280 height 14
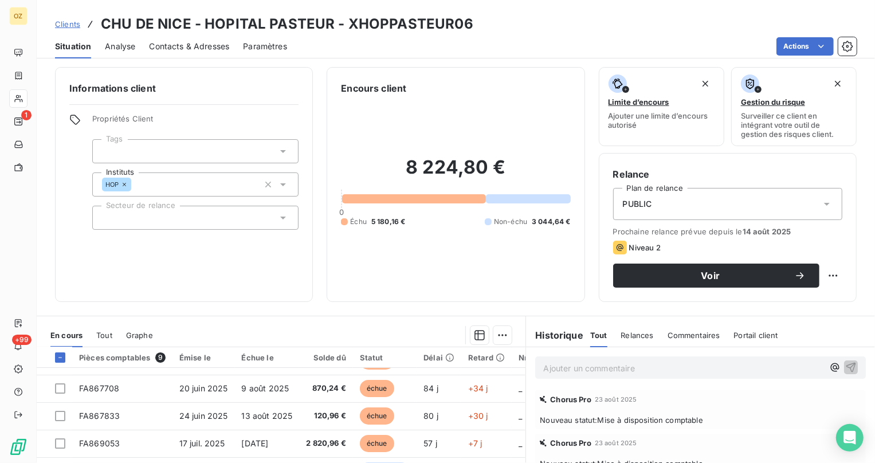
scroll to position [0, 0]
